Goal: Task Accomplishment & Management: Use online tool/utility

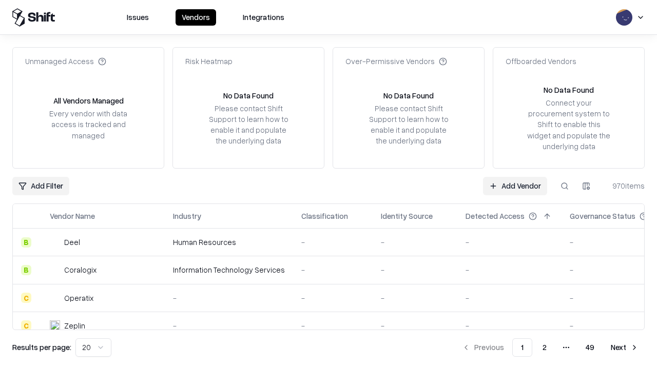
click at [515, 186] on link "Add Vendor" at bounding box center [515, 186] width 64 height 18
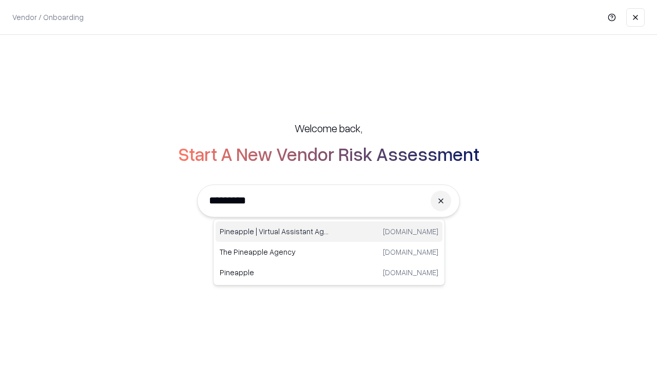
click at [329, 232] on div "Pineapple | Virtual Assistant Agency [DOMAIN_NAME]" at bounding box center [329, 232] width 227 height 21
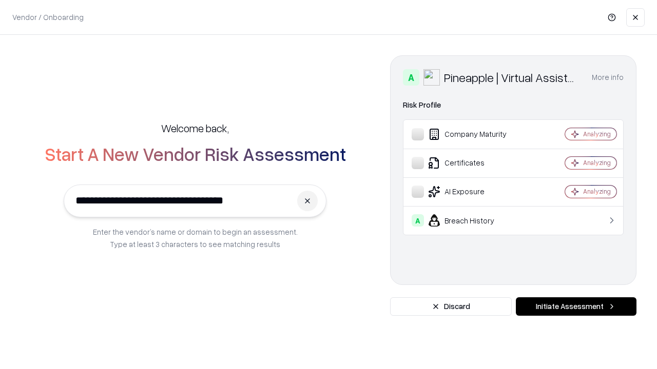
type input "**********"
click at [576, 307] on button "Initiate Assessment" at bounding box center [576, 307] width 121 height 18
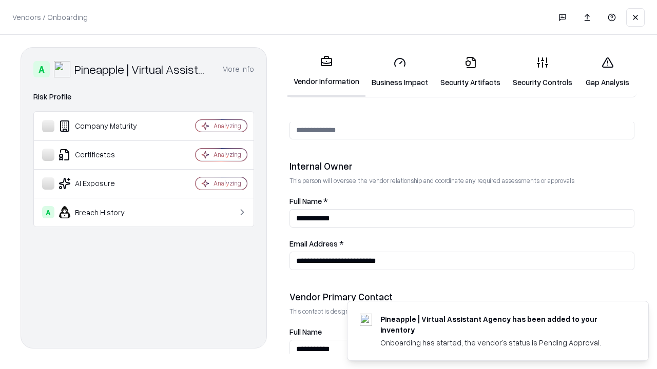
scroll to position [532, 0]
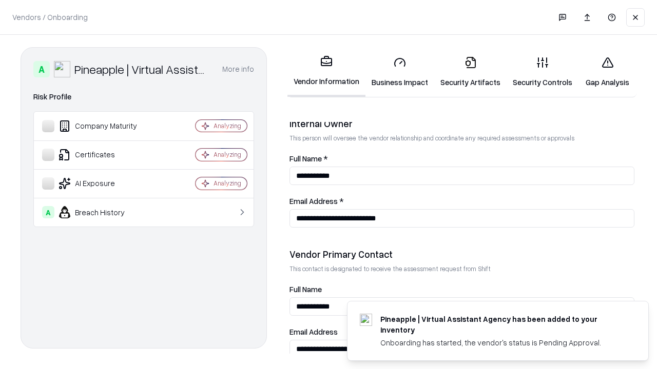
click at [470, 72] on link "Security Artifacts" at bounding box center [470, 72] width 72 height 48
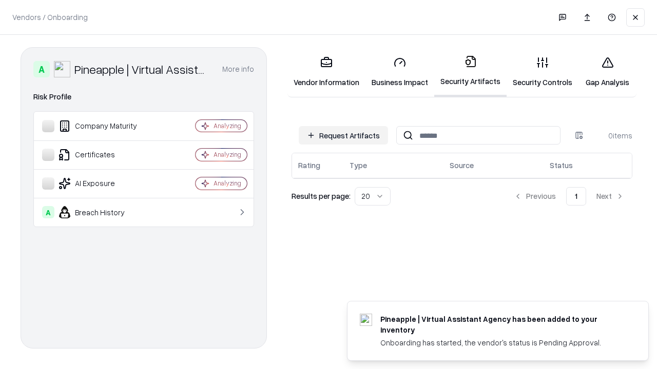
click at [343, 135] on button "Request Artifacts" at bounding box center [343, 135] width 89 height 18
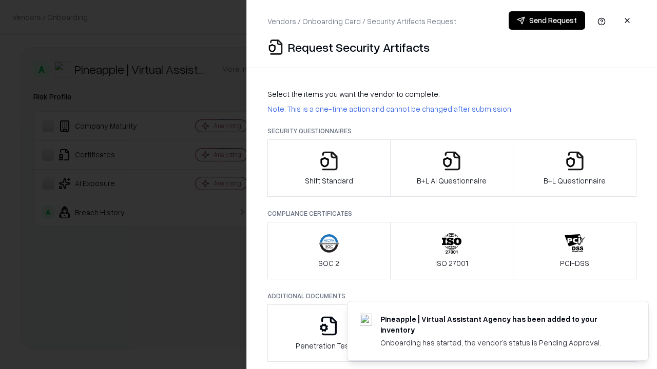
click at [574, 168] on icon "button" at bounding box center [574, 161] width 21 height 21
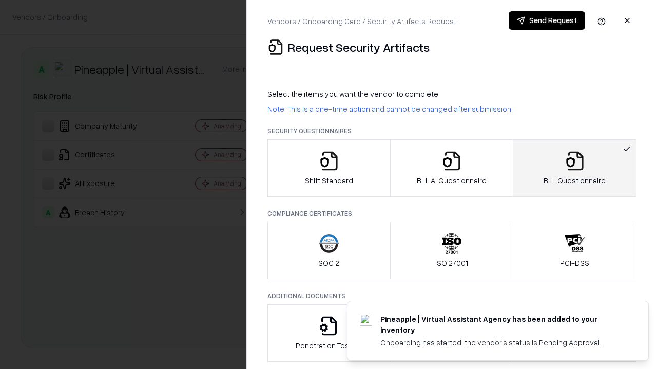
click at [451, 168] on icon "button" at bounding box center [451, 161] width 21 height 21
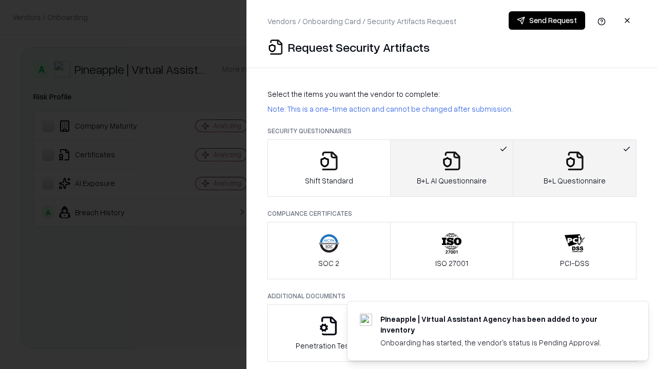
click at [547, 21] on button "Send Request" at bounding box center [547, 20] width 76 height 18
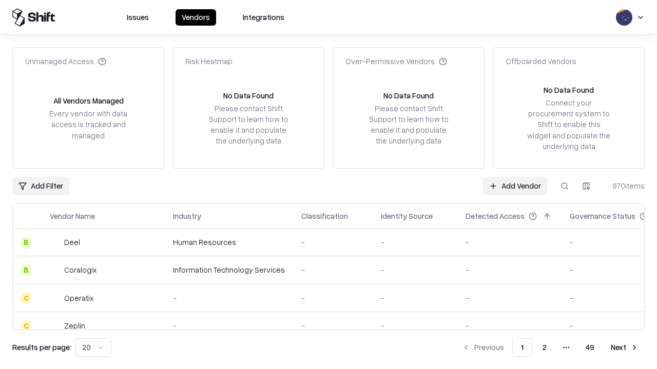
click at [515, 186] on link "Add Vendor" at bounding box center [515, 186] width 64 height 18
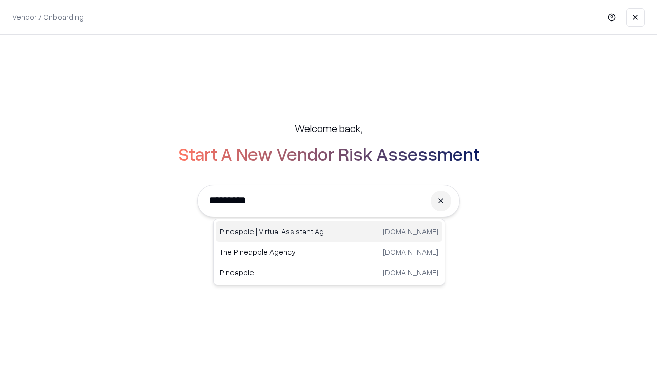
click at [329, 232] on div "Pineapple | Virtual Assistant Agency [DOMAIN_NAME]" at bounding box center [329, 232] width 227 height 21
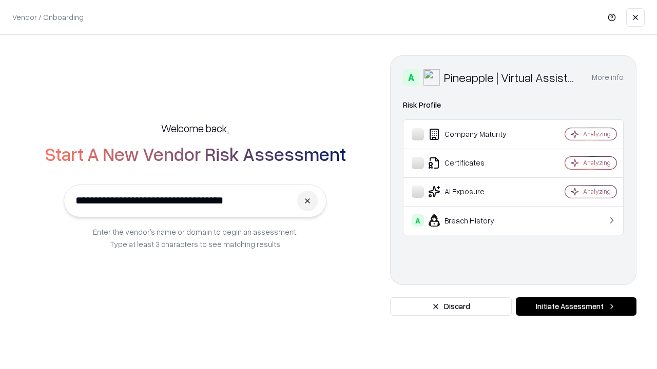
type input "**********"
click at [576, 307] on button "Initiate Assessment" at bounding box center [576, 307] width 121 height 18
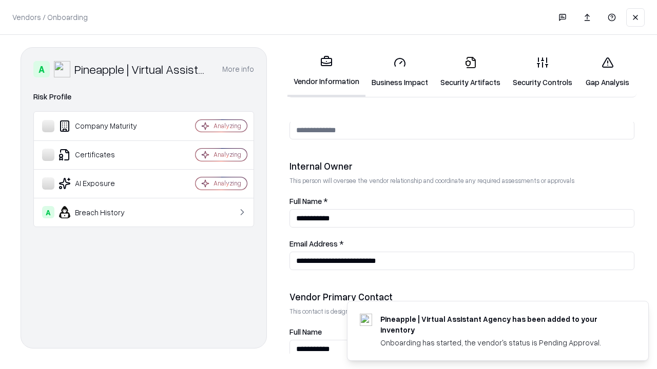
scroll to position [532, 0]
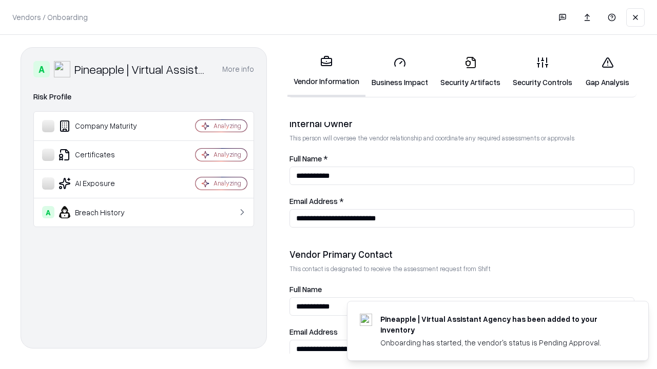
click at [607, 72] on link "Gap Analysis" at bounding box center [607, 72] width 58 height 48
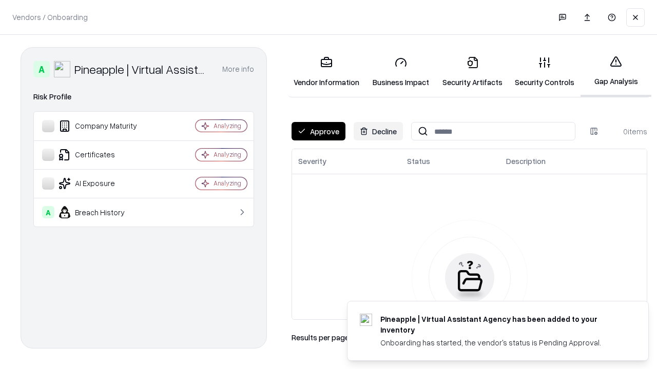
click at [318, 131] on button "Approve" at bounding box center [318, 131] width 54 height 18
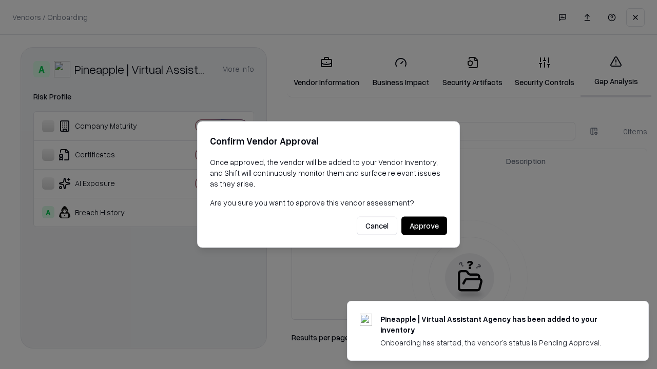
click at [424, 226] on button "Approve" at bounding box center [424, 226] width 46 height 18
